Goal: Check status: Check status

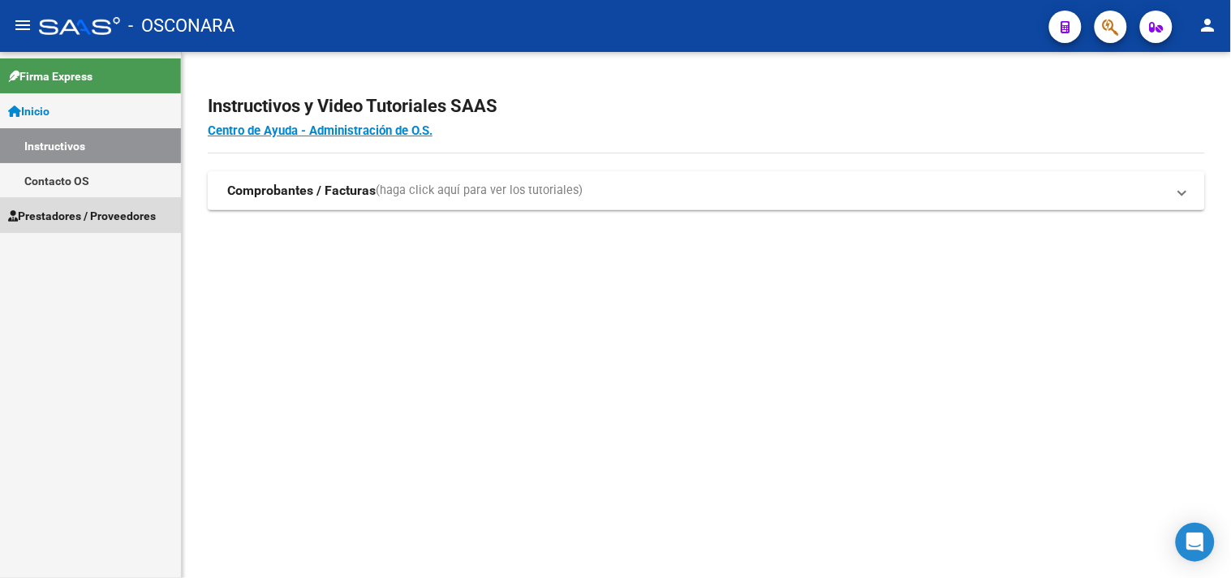
click at [90, 215] on span "Prestadores / Proveedores" at bounding box center [82, 216] width 148 height 18
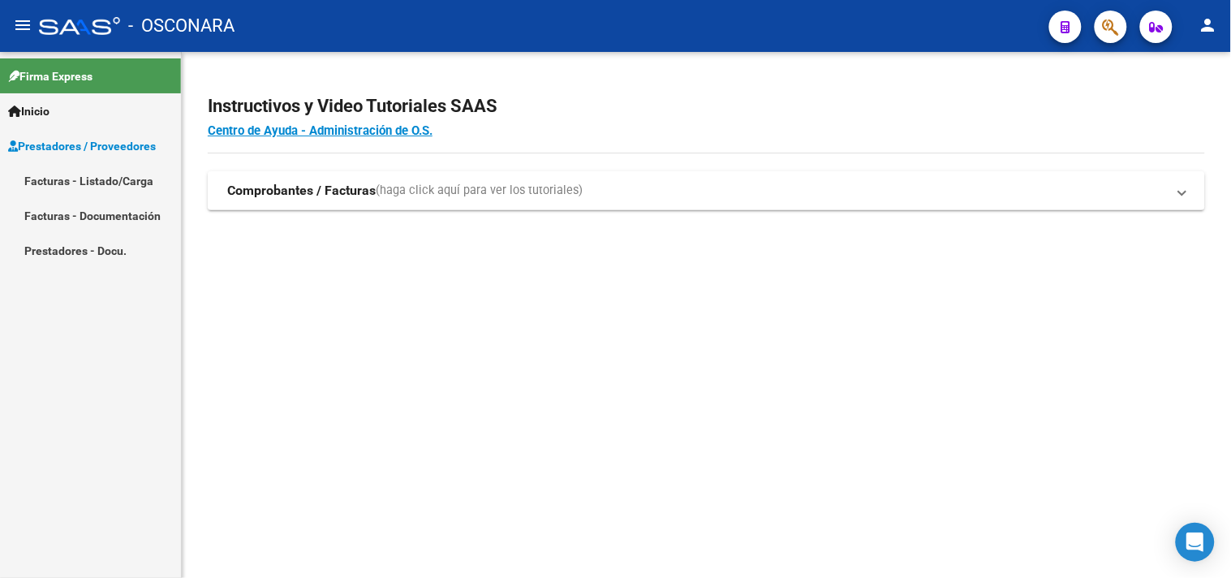
click at [91, 173] on link "Facturas - Listado/Carga" at bounding box center [90, 180] width 181 height 35
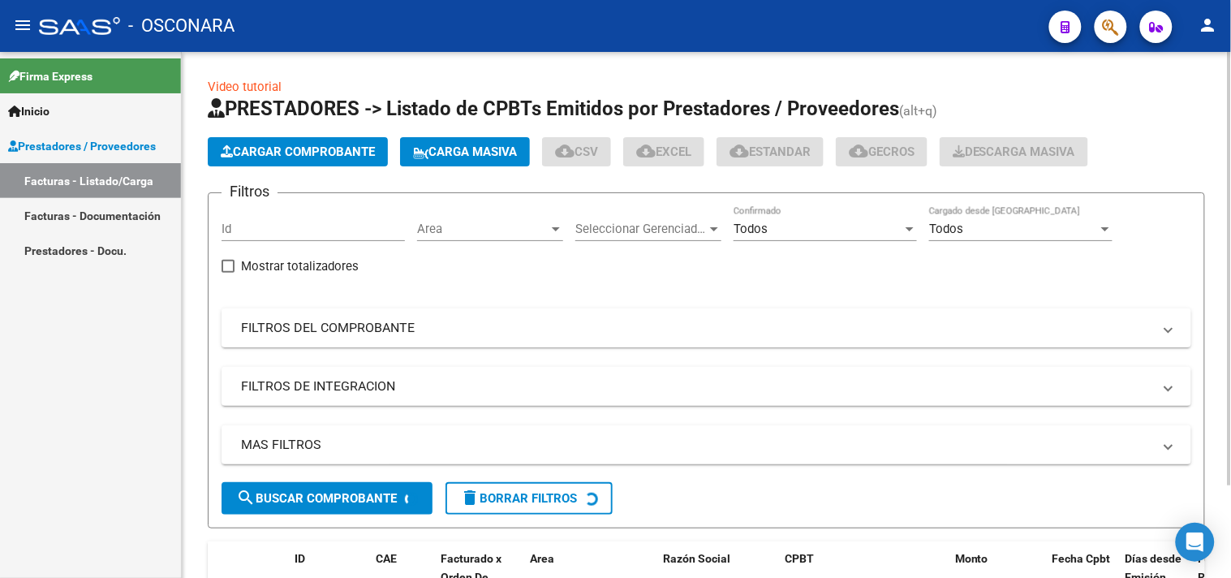
click at [339, 333] on mat-panel-title "FILTROS DEL COMPROBANTE" at bounding box center [696, 328] width 911 height 18
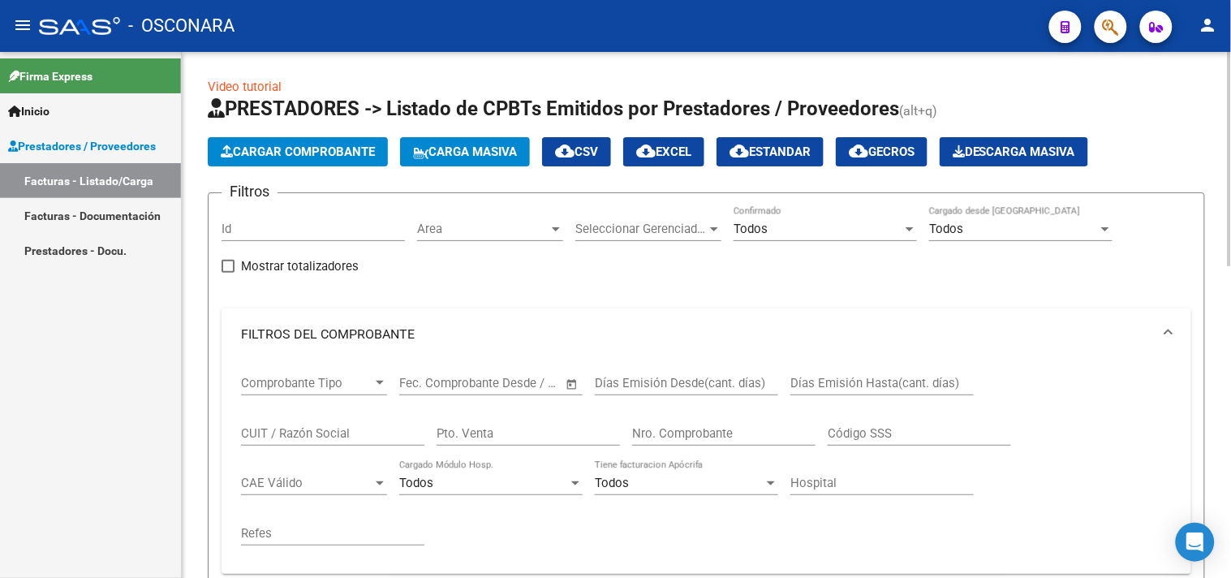
click at [719, 432] on input "Nro. Comprobante" at bounding box center [723, 433] width 183 height 15
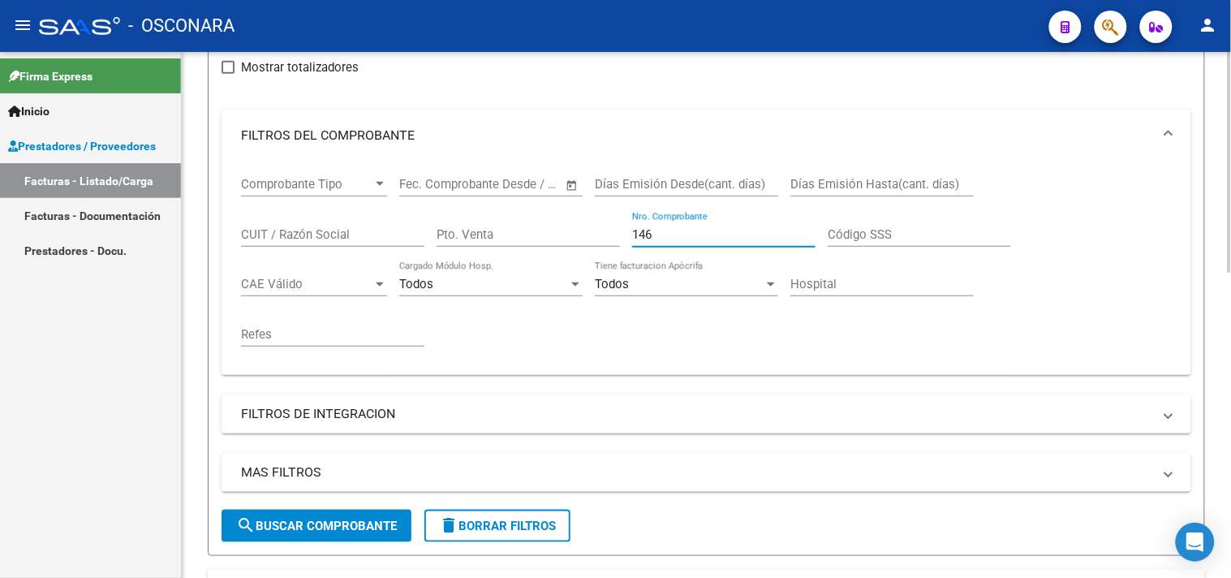
scroll to position [184, 0]
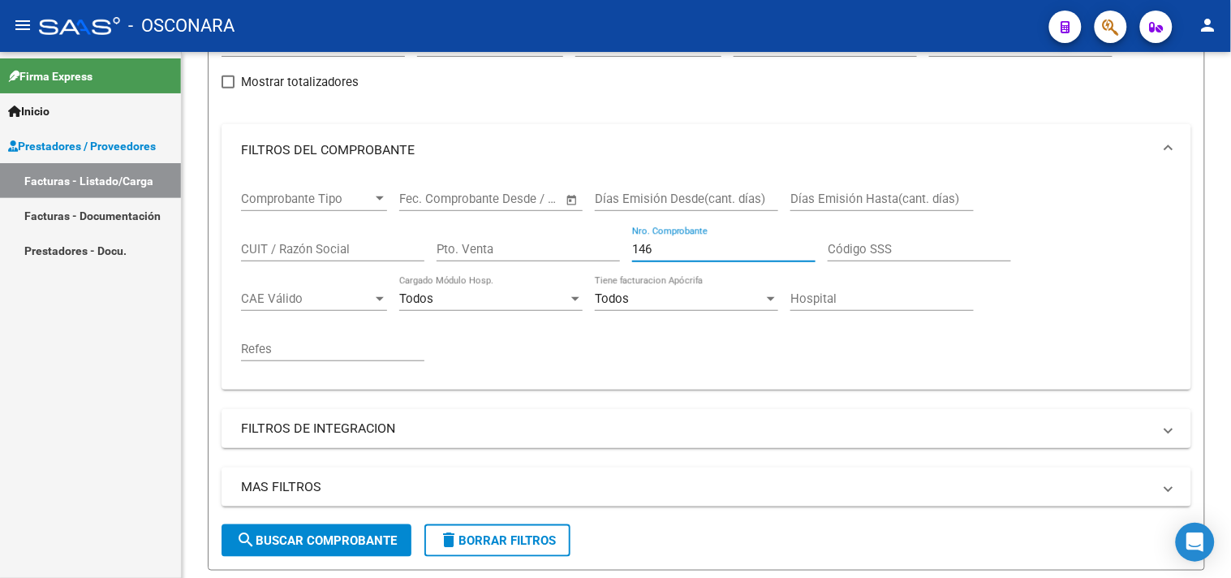
type input "146"
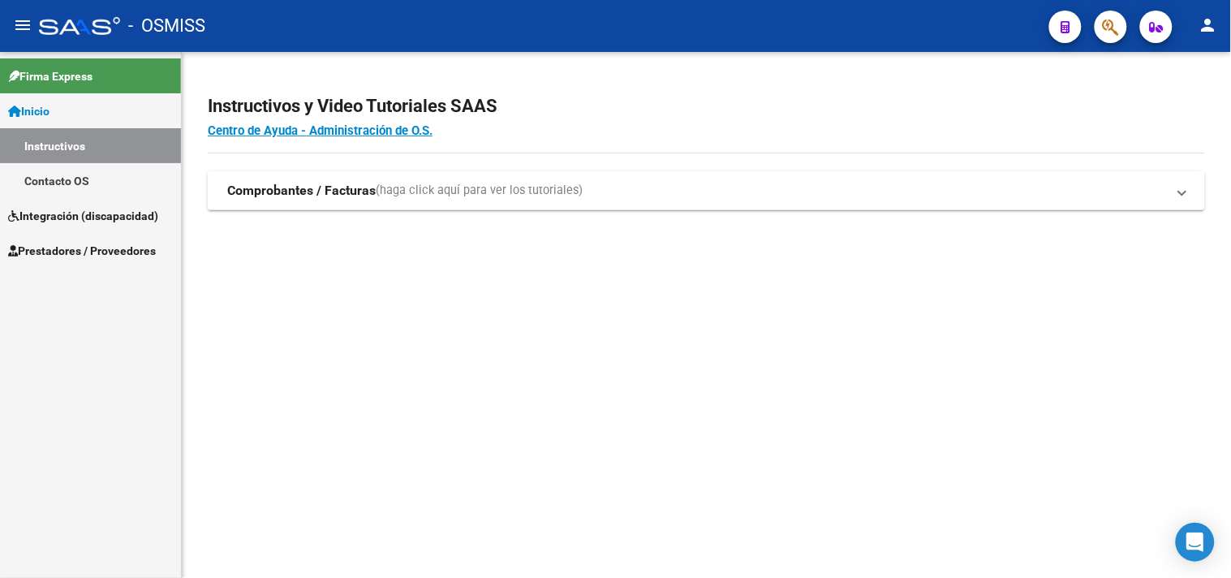
click at [54, 250] on span "Prestadores / Proveedores" at bounding box center [82, 251] width 148 height 18
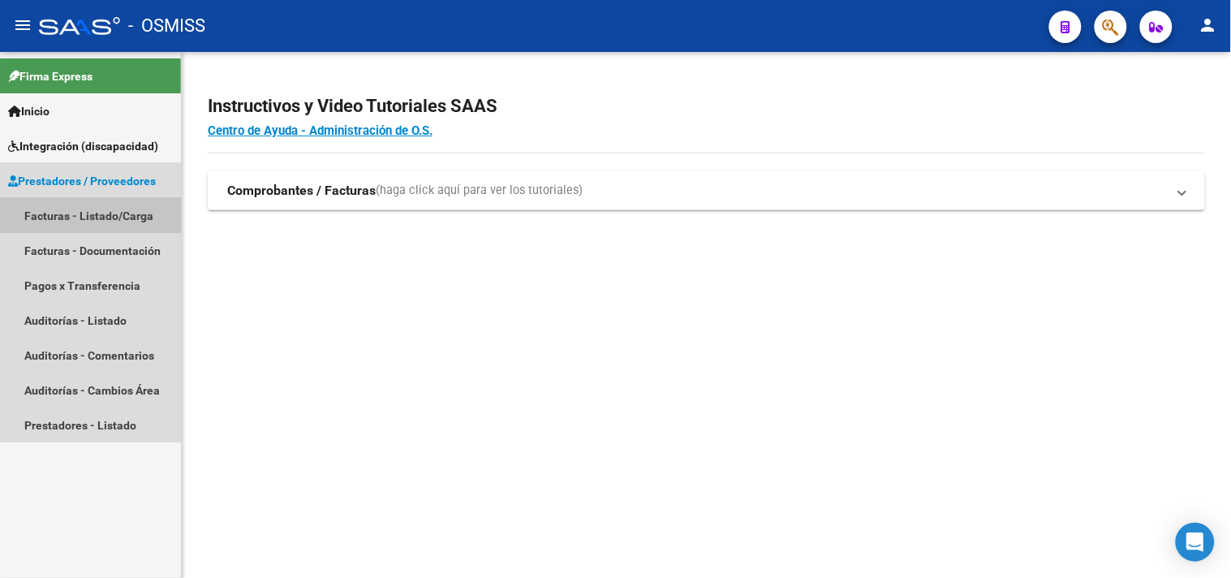
click at [71, 215] on link "Facturas - Listado/Carga" at bounding box center [90, 215] width 181 height 35
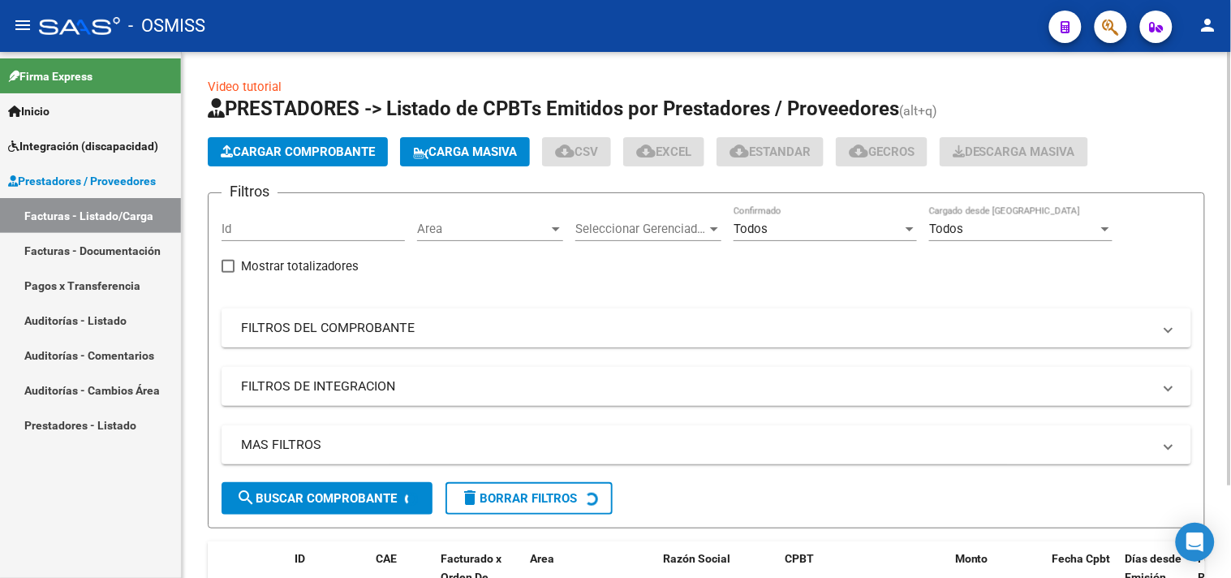
click at [380, 327] on mat-panel-title "FILTROS DEL COMPROBANTE" at bounding box center [696, 328] width 911 height 18
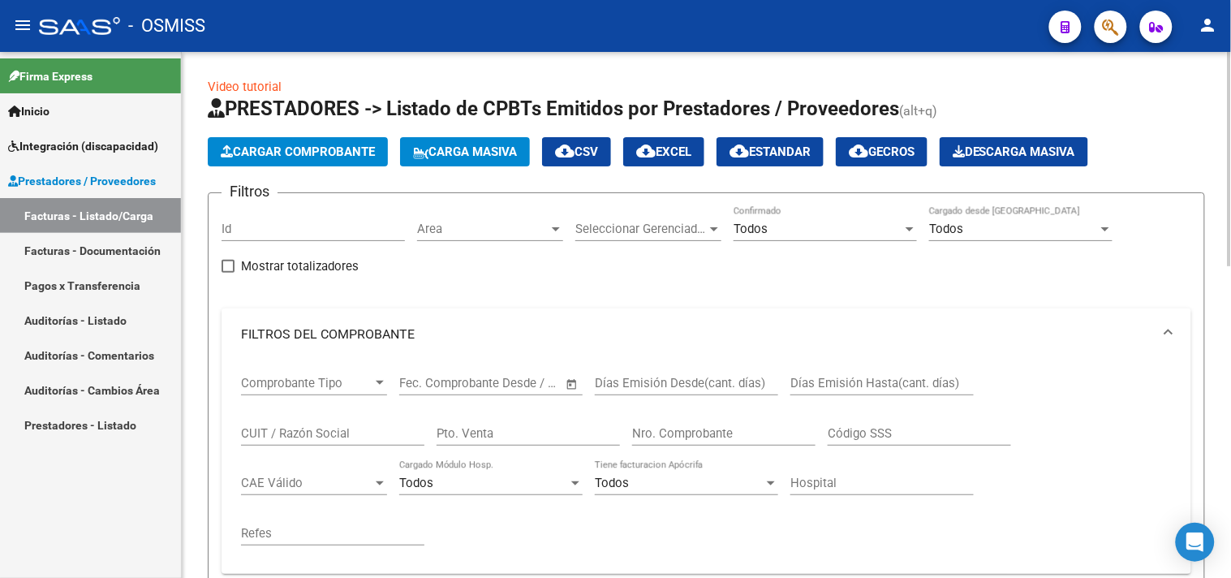
click at [722, 433] on input "Nro. Comprobante" at bounding box center [723, 433] width 183 height 15
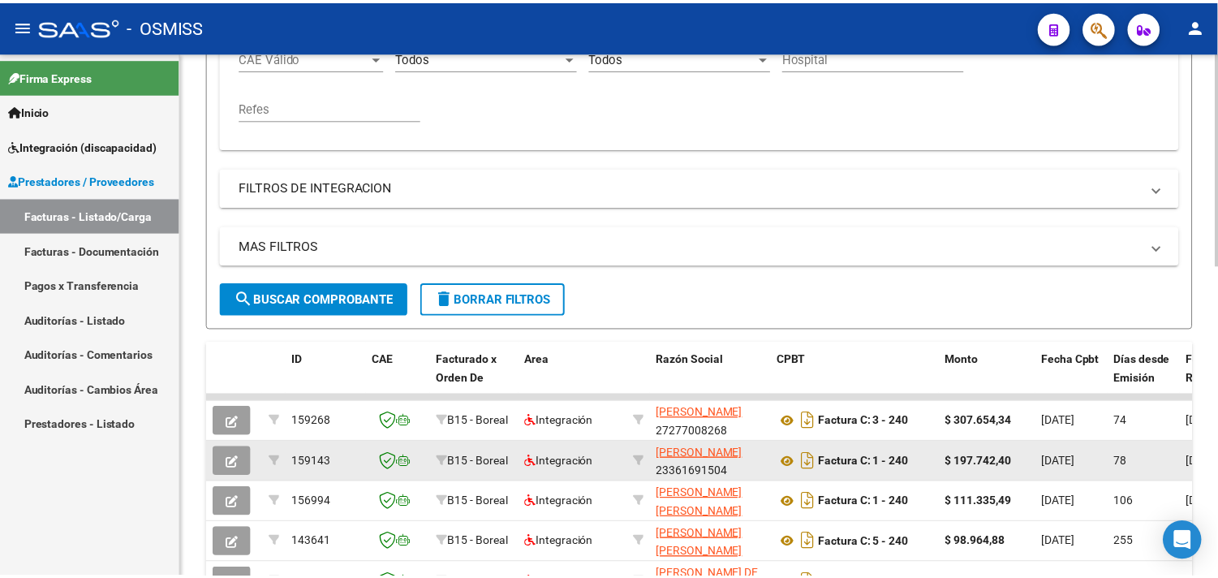
scroll to position [450, 0]
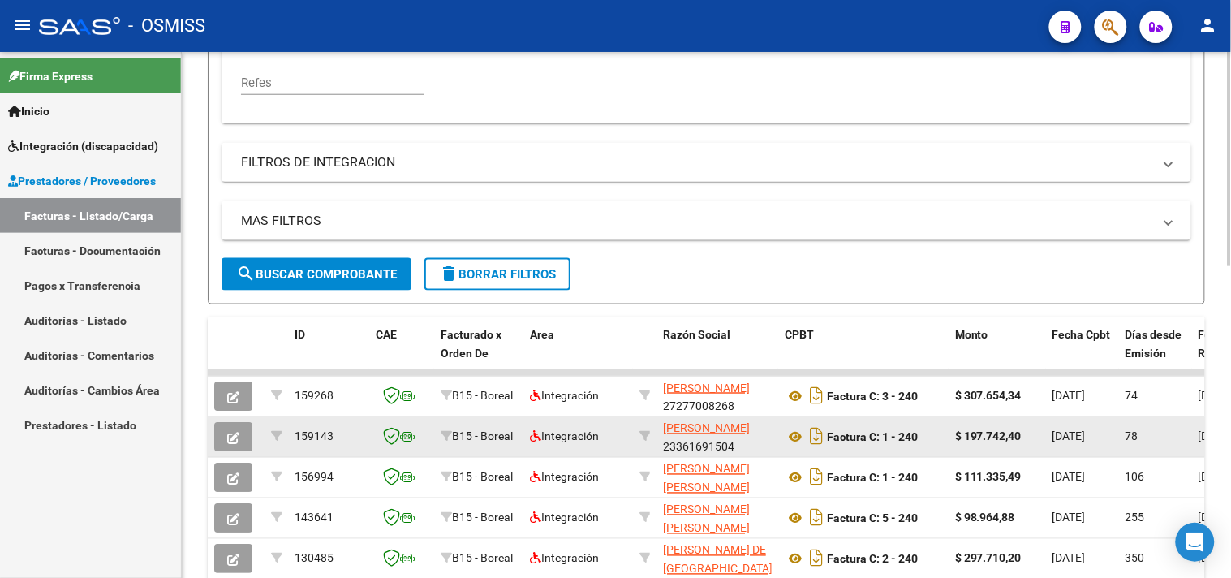
type input "240"
click at [236, 439] on icon "button" at bounding box center [233, 438] width 12 height 12
